Goal: Transaction & Acquisition: Purchase product/service

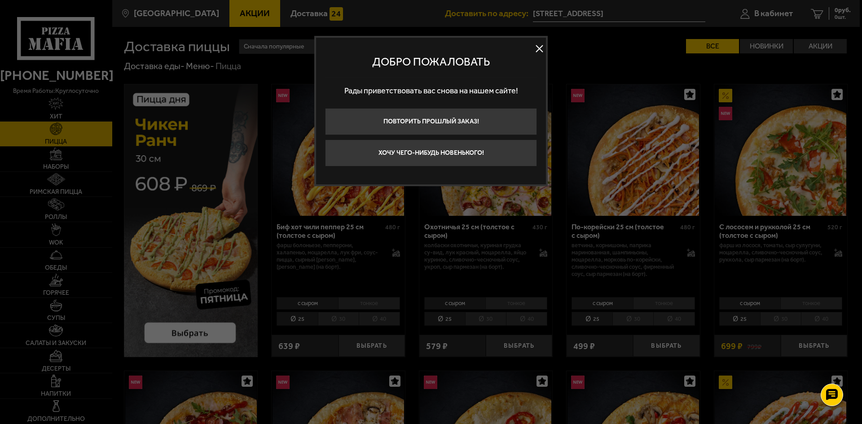
click at [536, 49] on button at bounding box center [538, 48] width 13 height 13
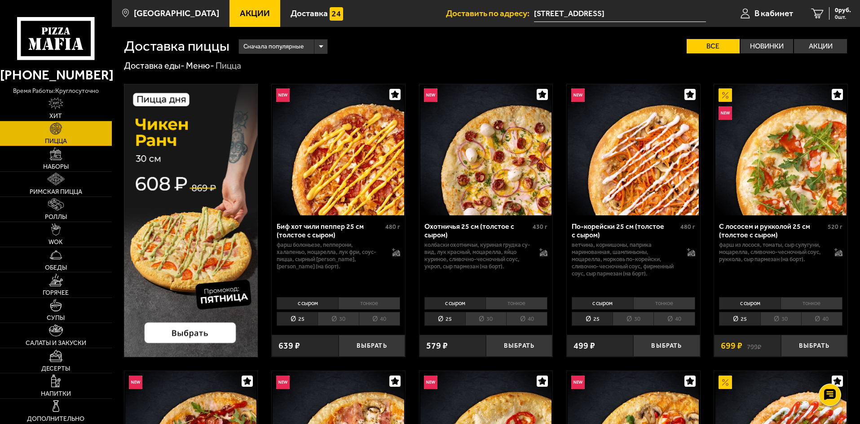
click at [204, 330] on img at bounding box center [191, 220] width 134 height 273
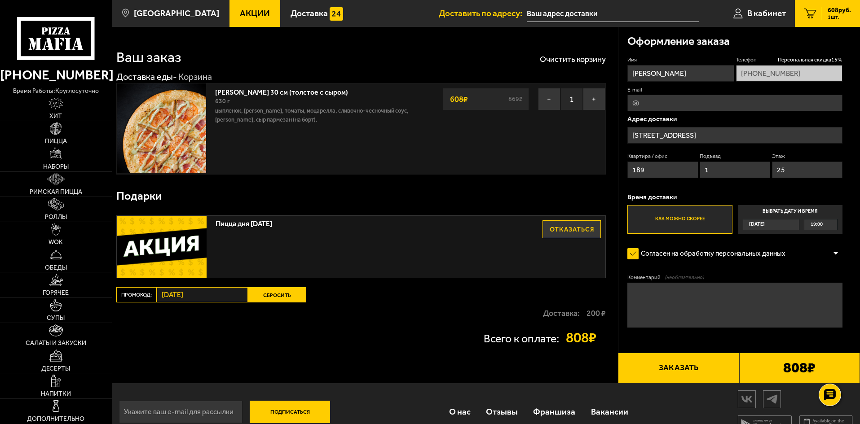
drag, startPoint x: 450, startPoint y: 101, endPoint x: 474, endPoint y: 101, distance: 23.4
click at [474, 101] on div "608 ₽ 869 ₽" at bounding box center [486, 99] width 87 height 22
click at [427, 59] on div "Ваш заказ Очистить корзину" at bounding box center [360, 51] width 489 height 26
click at [53, 259] on img at bounding box center [56, 255] width 13 height 13
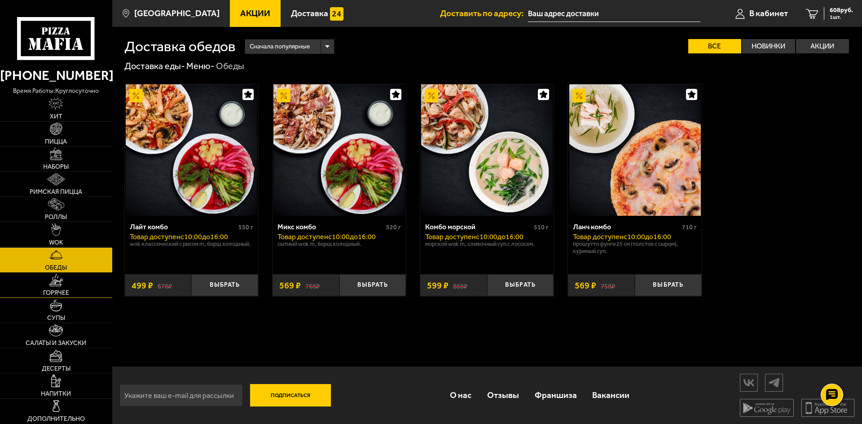
click at [55, 281] on img at bounding box center [56, 280] width 14 height 13
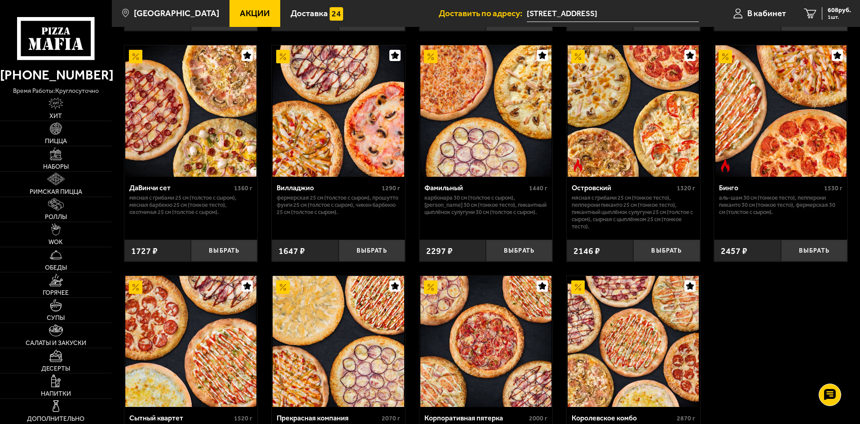
scroll to position [673, 0]
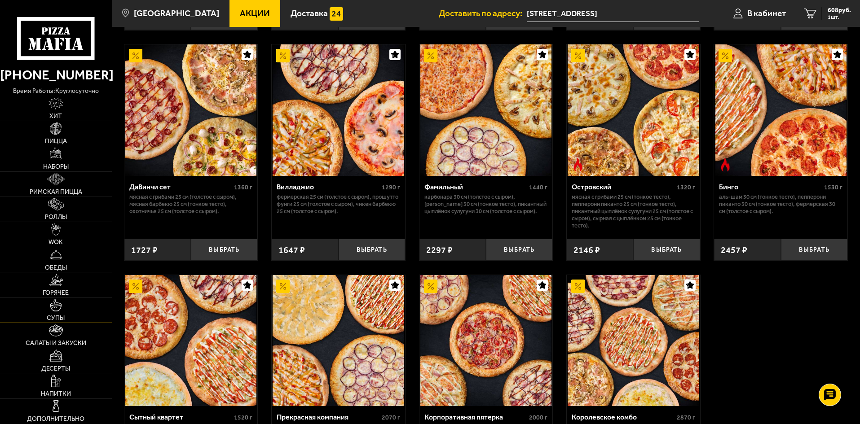
click at [45, 305] on link "Супы" at bounding box center [56, 310] width 112 height 25
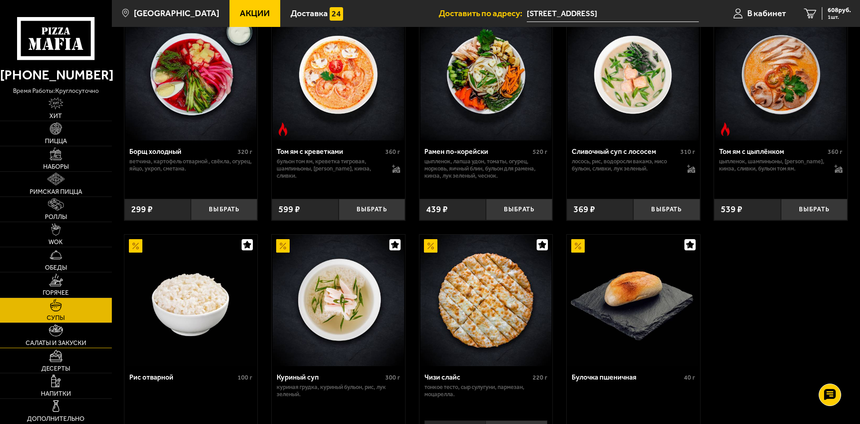
scroll to position [180, 0]
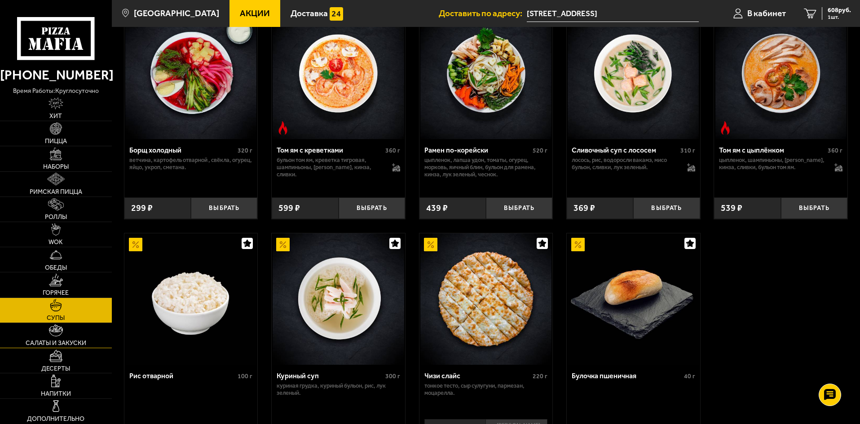
click at [73, 343] on span "Салаты и закуски" at bounding box center [56, 343] width 61 height 6
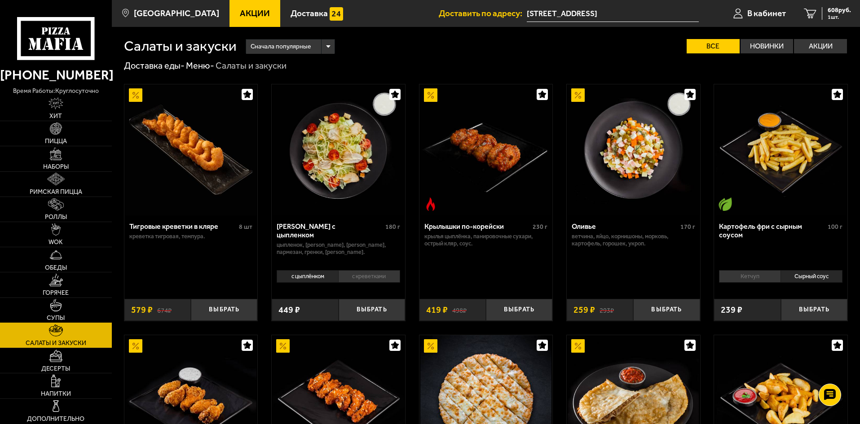
click at [68, 302] on link "Супы" at bounding box center [56, 310] width 112 height 25
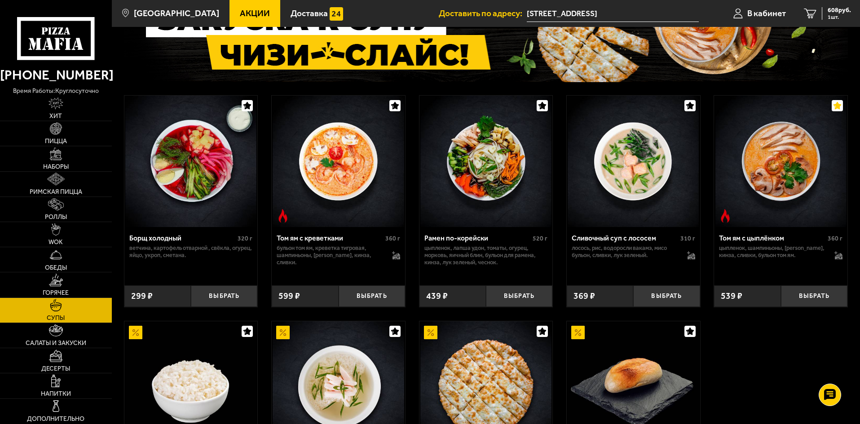
scroll to position [45, 0]
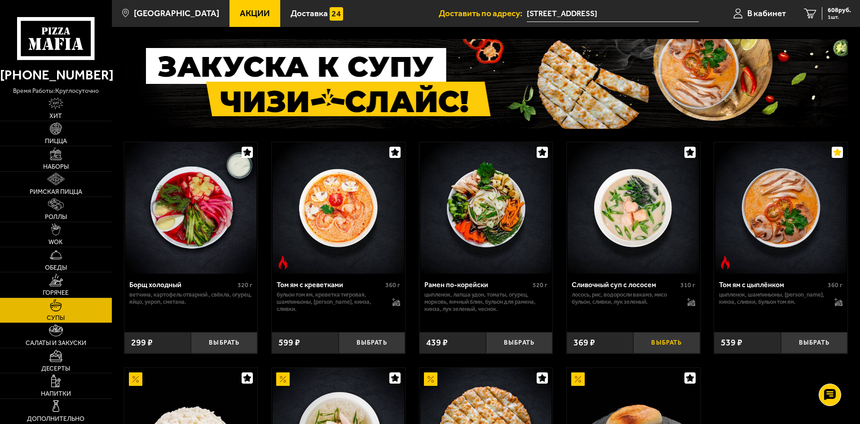
click at [665, 343] on button "Выбрать" at bounding box center [666, 343] width 66 height 22
click at [841, 17] on span "2 шт." at bounding box center [838, 16] width 23 height 5
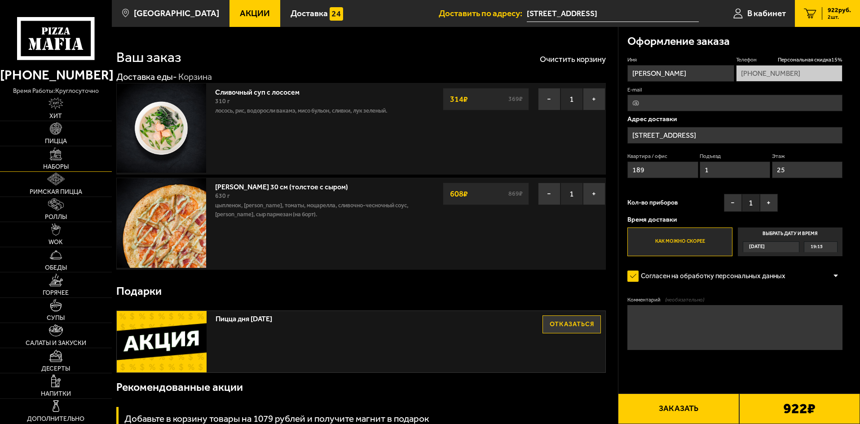
click at [68, 148] on link "Наборы" at bounding box center [56, 158] width 112 height 25
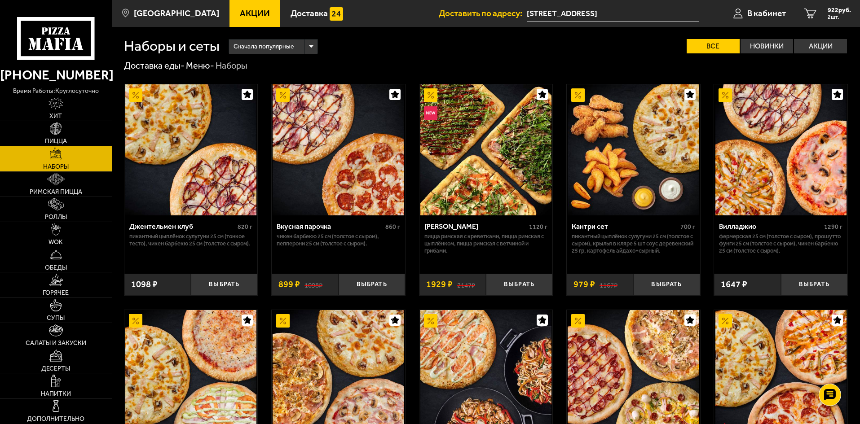
click at [61, 136] on link "Пицца" at bounding box center [56, 133] width 112 height 25
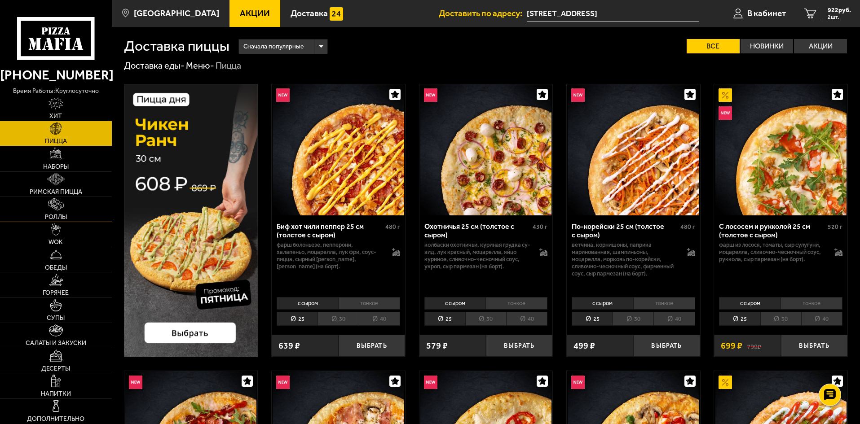
click at [62, 214] on span "Роллы" at bounding box center [56, 217] width 22 height 6
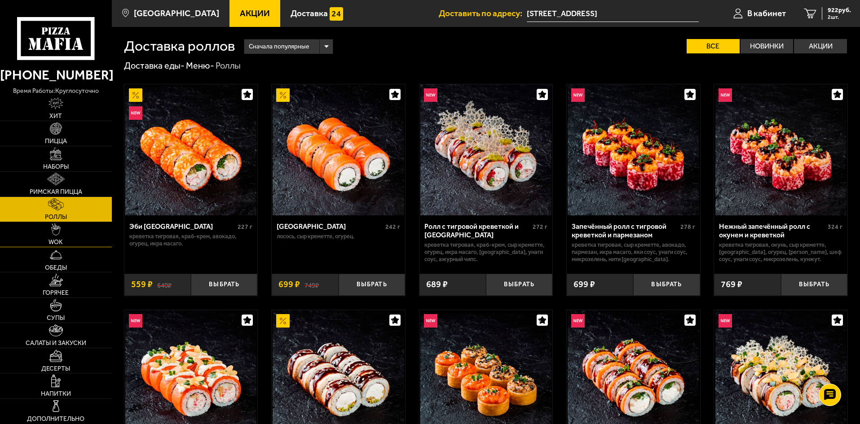
click at [55, 232] on img at bounding box center [56, 230] width 10 height 13
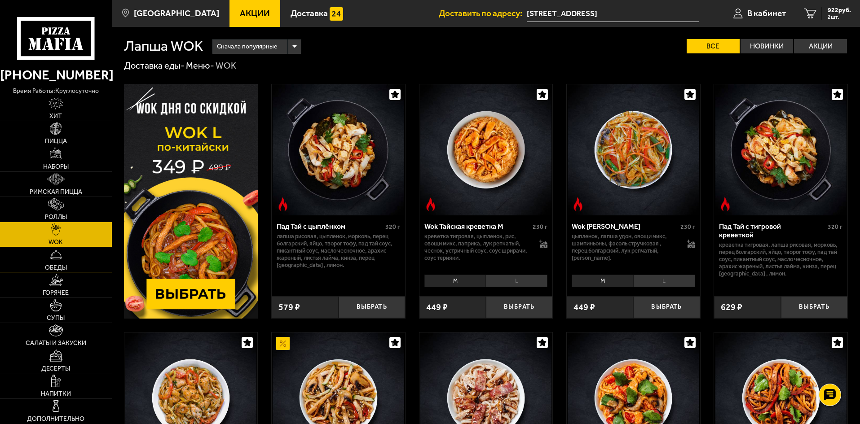
click at [57, 251] on img at bounding box center [56, 255] width 13 height 13
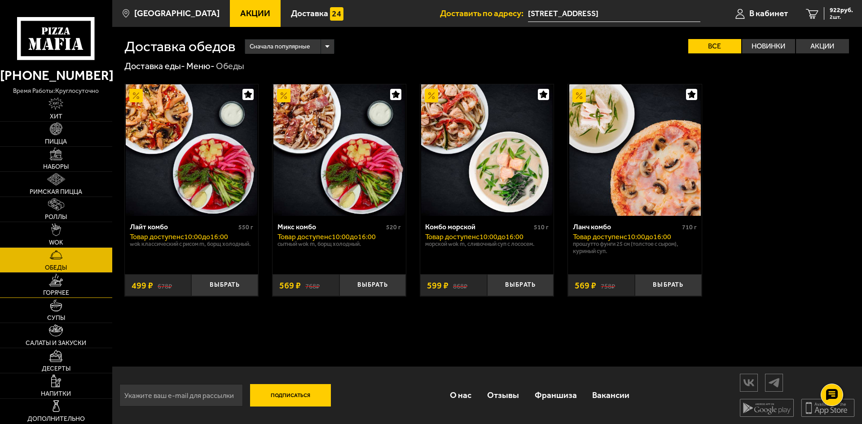
click at [59, 278] on img at bounding box center [56, 280] width 14 height 13
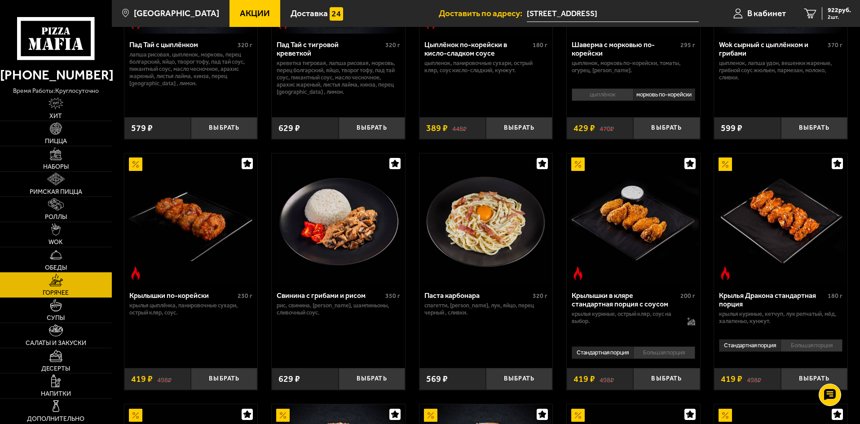
scroll to position [180, 0]
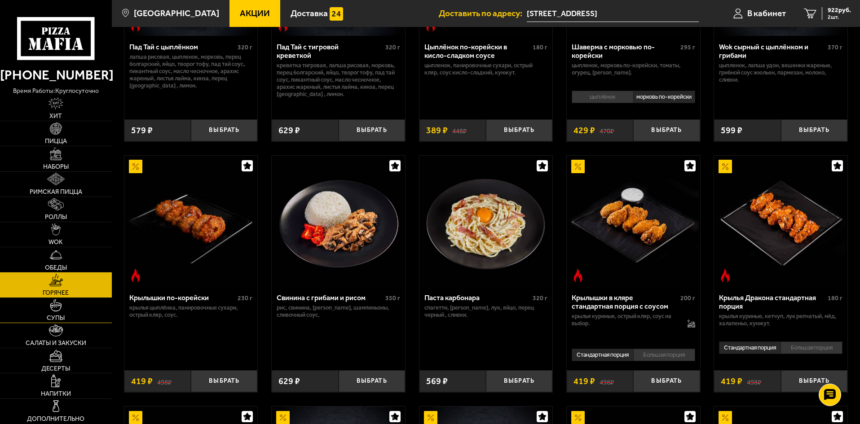
click at [69, 320] on link "Супы" at bounding box center [56, 310] width 112 height 25
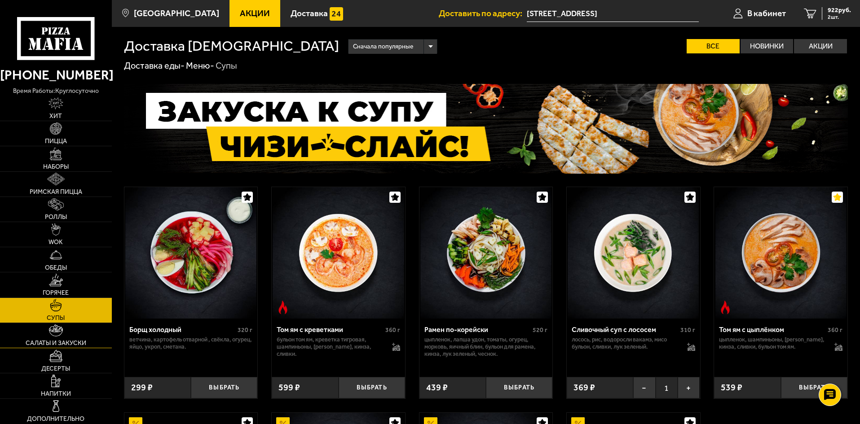
click at [65, 335] on link "Салаты и закуски" at bounding box center [56, 335] width 112 height 25
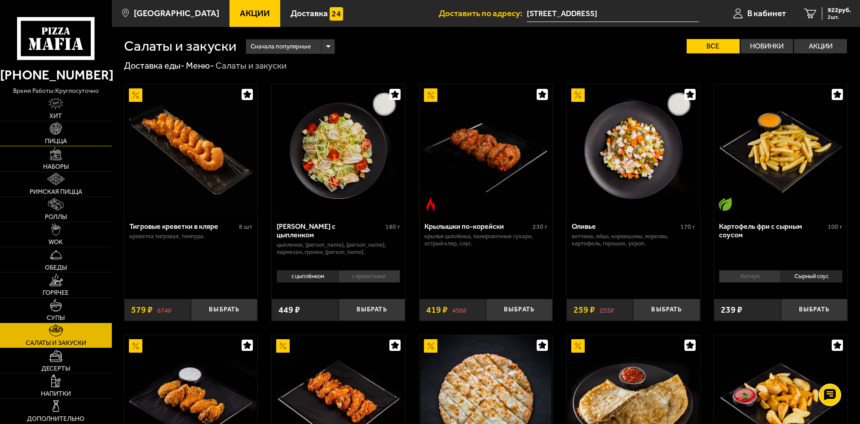
click at [73, 132] on link "Пицца" at bounding box center [56, 133] width 112 height 25
